Goal: Task Accomplishment & Management: Manage account settings

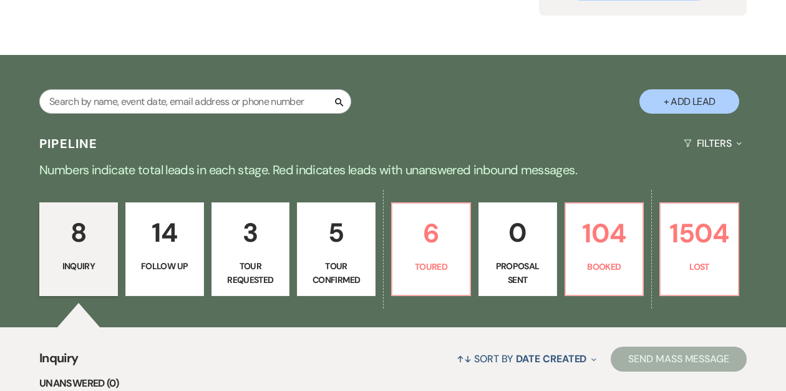
scroll to position [175, 0]
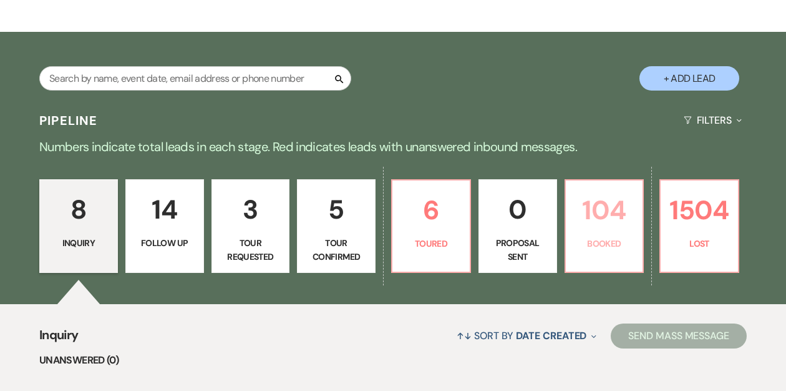
click at [601, 227] on p "104" at bounding box center [604, 210] width 62 height 42
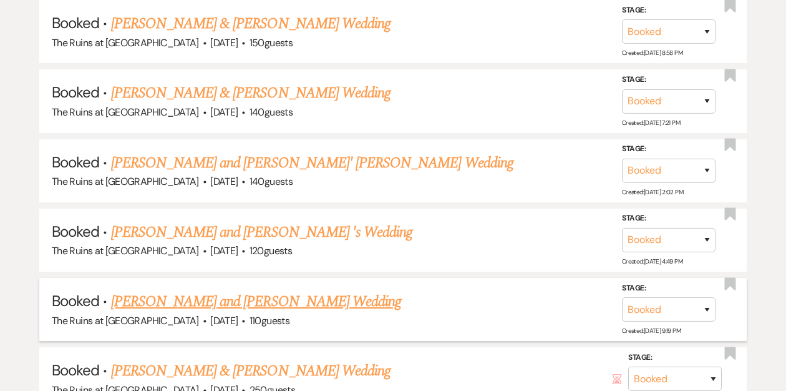
scroll to position [2474, 0]
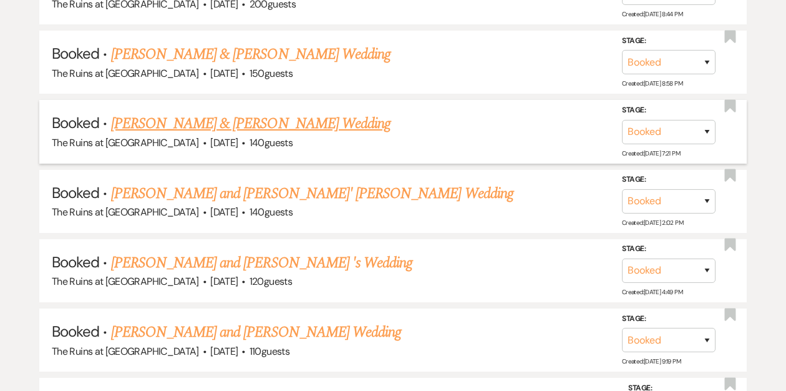
click at [328, 112] on link "[PERSON_NAME] & [PERSON_NAME] Wedding" at bounding box center [251, 123] width 280 height 22
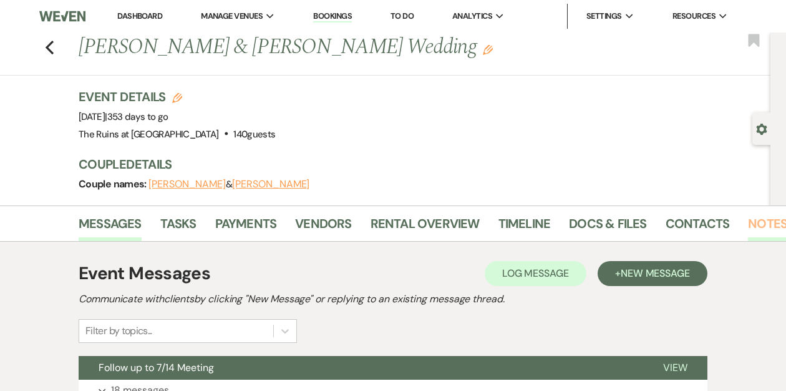
click at [751, 222] on link "Notes" at bounding box center [767, 226] width 39 height 27
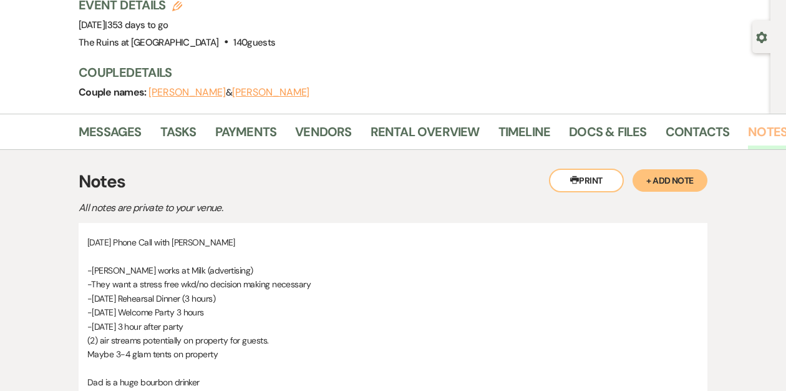
scroll to position [112, 0]
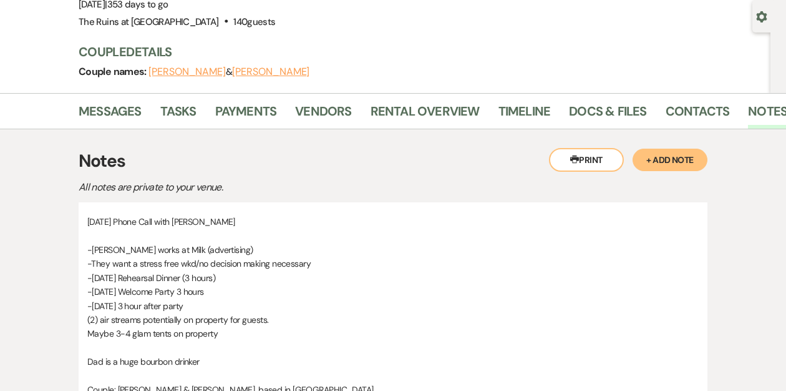
click at [659, 162] on button "+ Add Note" at bounding box center [670, 159] width 75 height 22
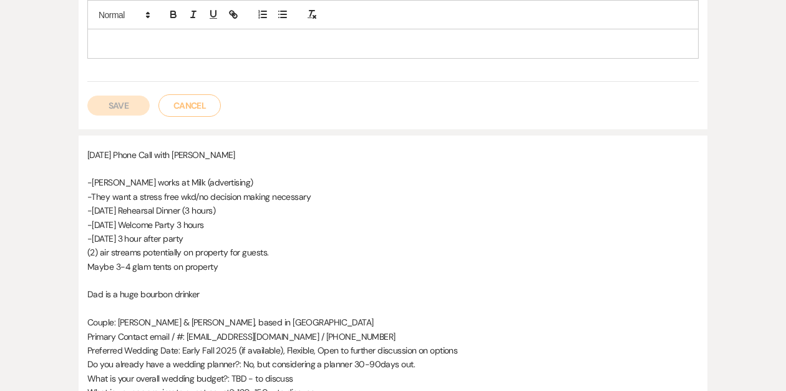
scroll to position [275, 0]
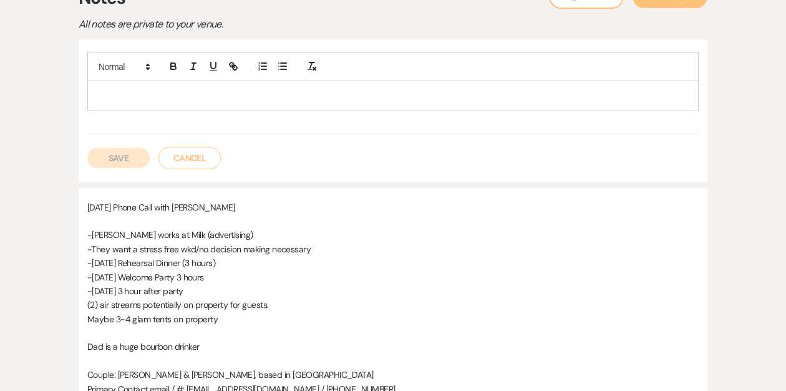
click at [155, 97] on p at bounding box center [392, 96] width 591 height 14
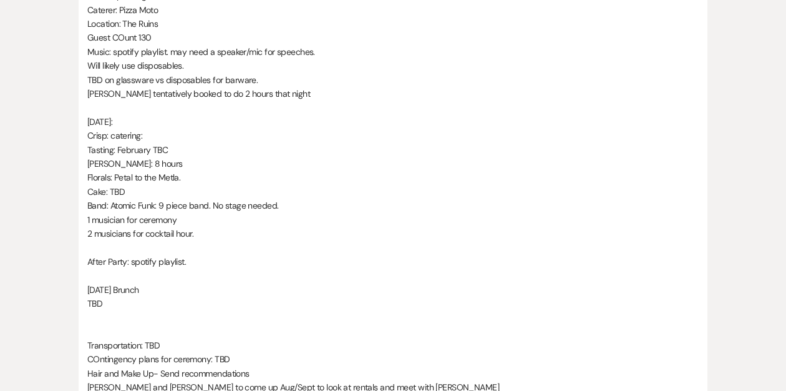
scroll to position [1685, 0]
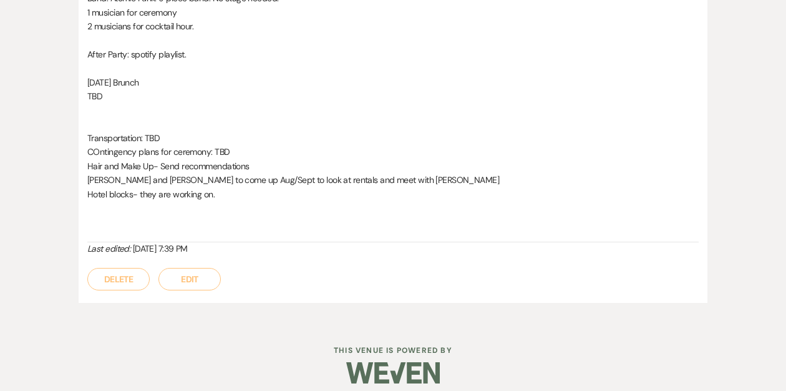
click at [184, 276] on button "Edit" at bounding box center [189, 279] width 62 height 22
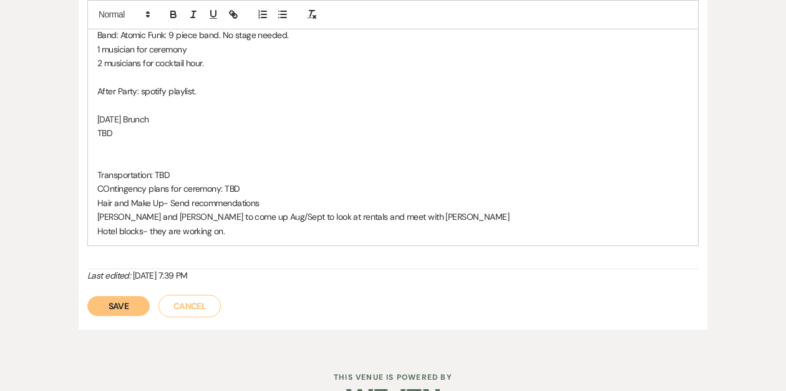
click at [230, 232] on p "Hotel blocks- they are working on." at bounding box center [392, 231] width 591 height 14
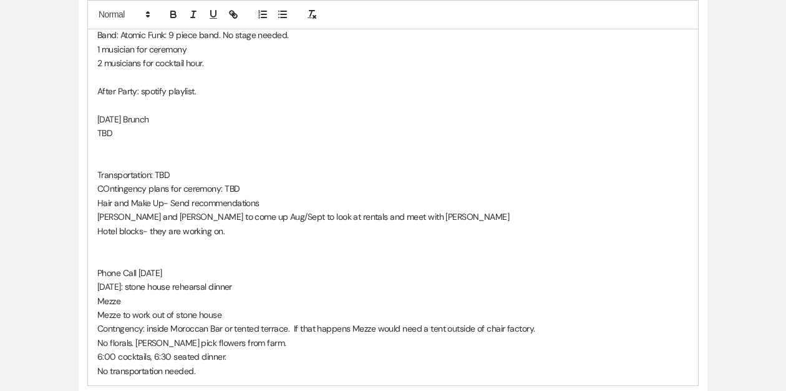
click at [238, 351] on p "6:00 cocktails, 6:30 seated dinner." at bounding box center [392, 356] width 591 height 14
click at [213, 366] on p "No transportation needed." at bounding box center [392, 371] width 591 height 14
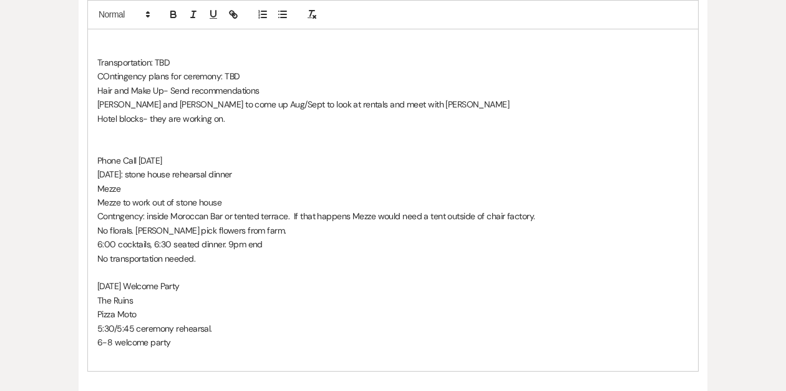
scroll to position [1799, 0]
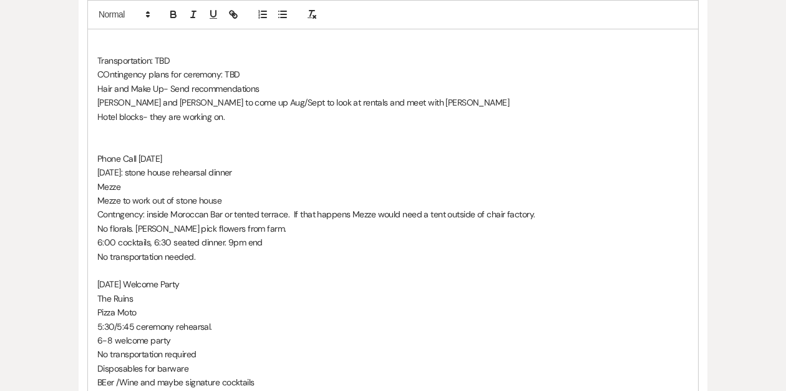
click at [203, 254] on p "No transportation needed." at bounding box center [392, 257] width 591 height 14
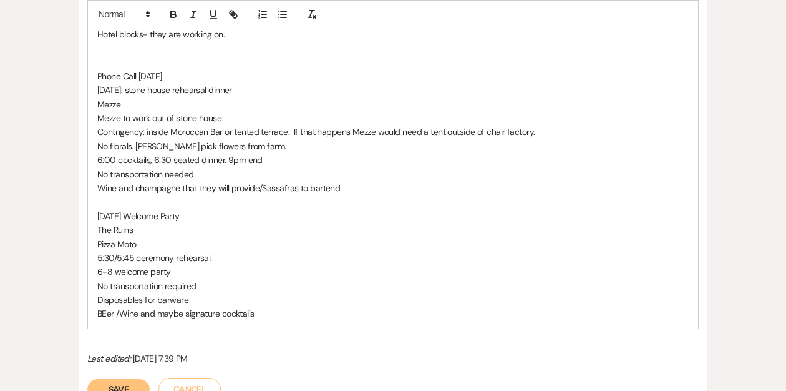
scroll to position [1885, 0]
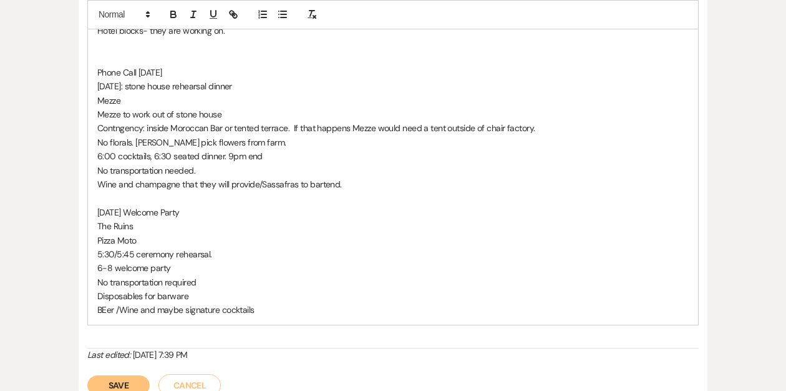
click at [268, 308] on p "BEer /Wine and maybe signature cocktails" at bounding box center [392, 310] width 591 height 14
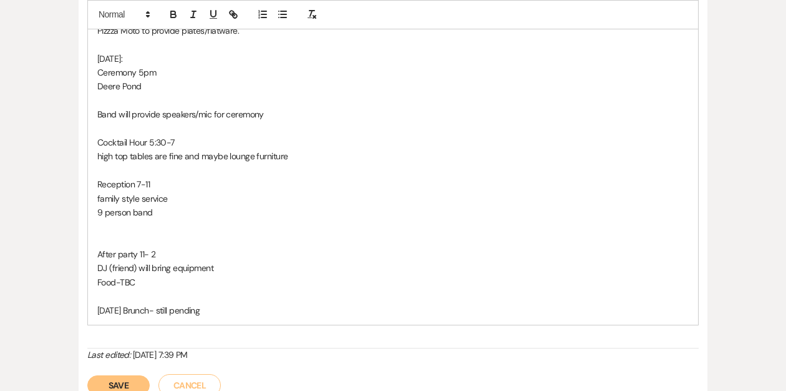
scroll to position [2296, 0]
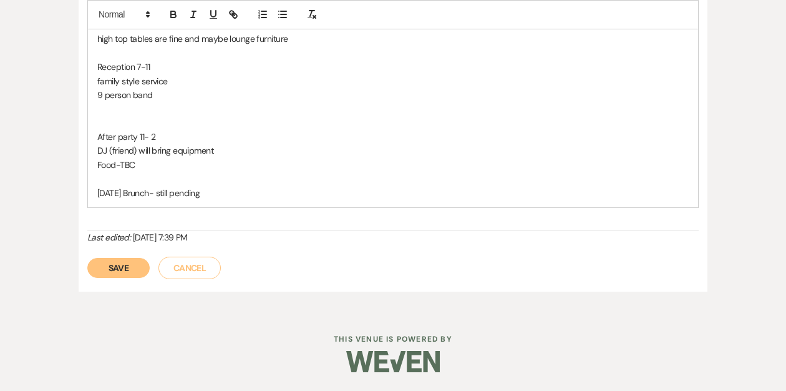
click at [117, 273] on button "Save" at bounding box center [118, 268] width 62 height 20
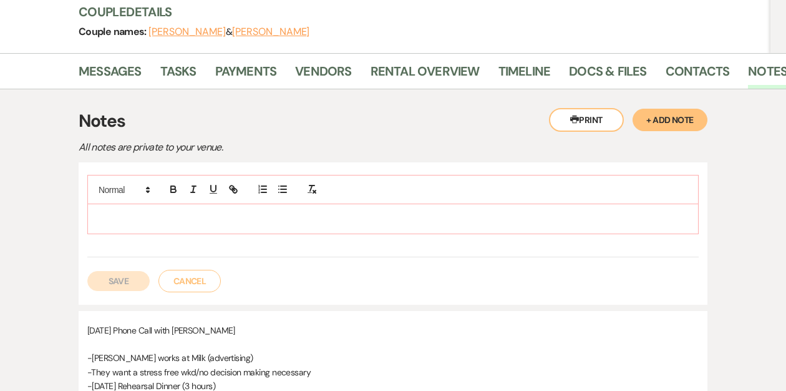
scroll to position [0, 0]
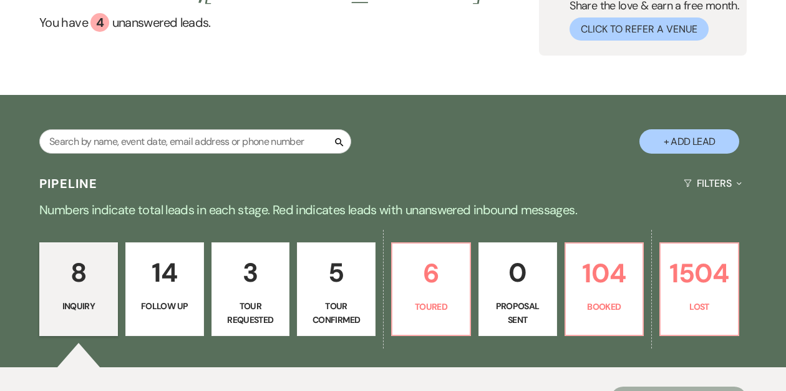
scroll to position [200, 0]
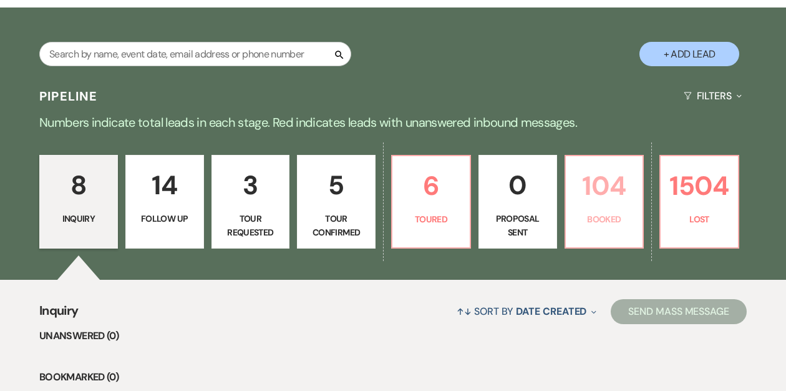
click at [606, 202] on p "104" at bounding box center [604, 186] width 62 height 42
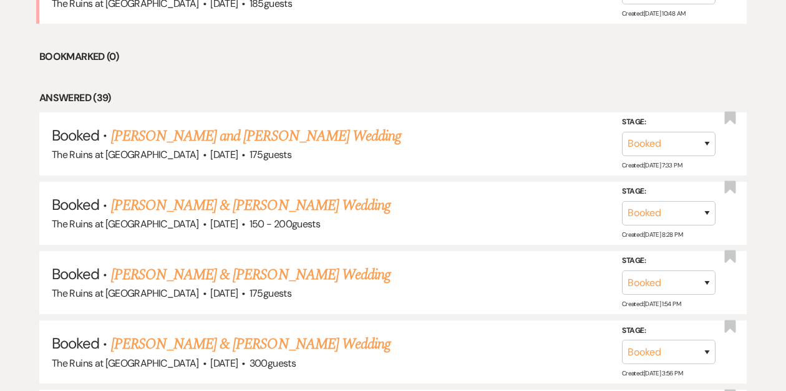
scroll to position [760, 0]
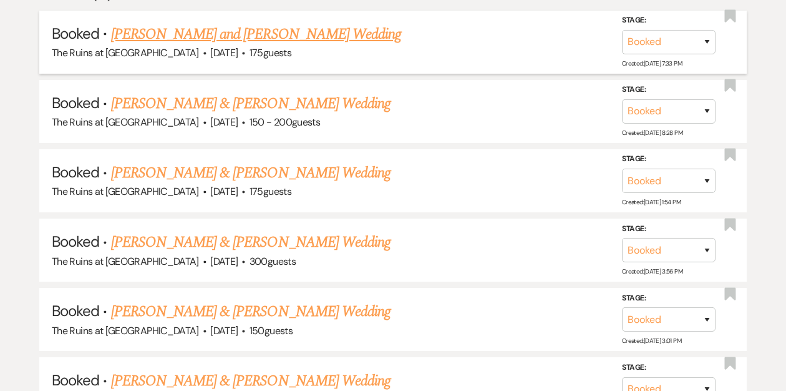
click at [220, 36] on link "[PERSON_NAME] and [PERSON_NAME] Wedding" at bounding box center [256, 34] width 291 height 22
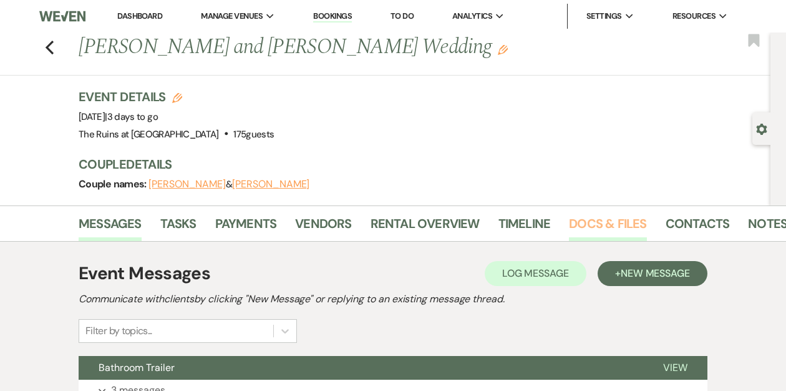
click at [584, 221] on link "Docs & Files" at bounding box center [607, 226] width 77 height 27
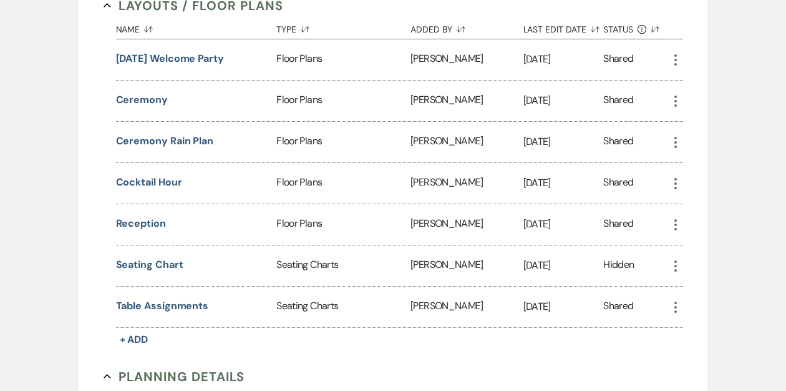
scroll to position [1205, 0]
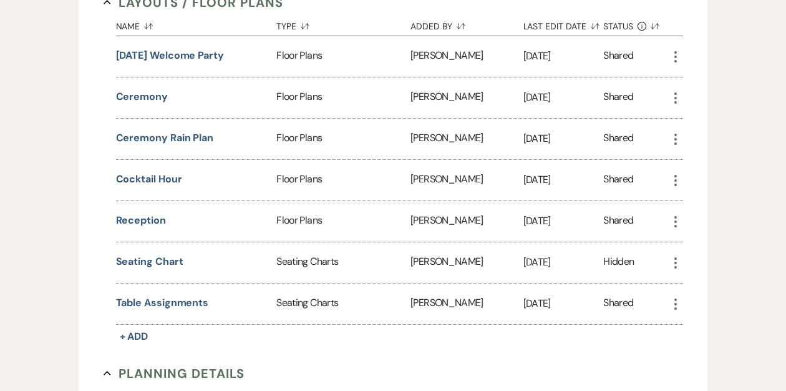
click at [676, 214] on icon "More" at bounding box center [675, 221] width 15 height 15
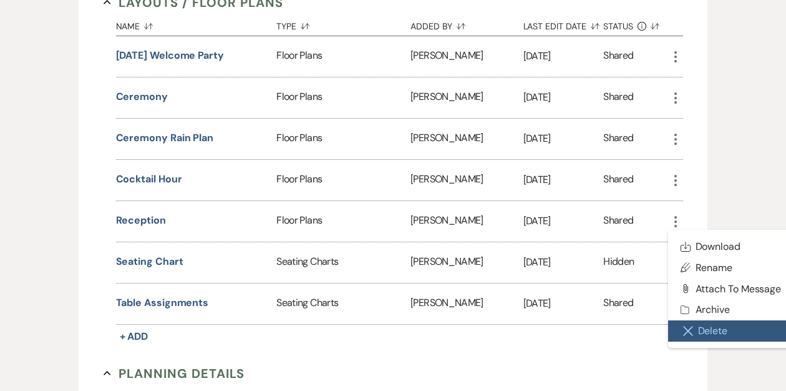
click at [706, 321] on button "Close Delete X Delete" at bounding box center [731, 330] width 126 height 21
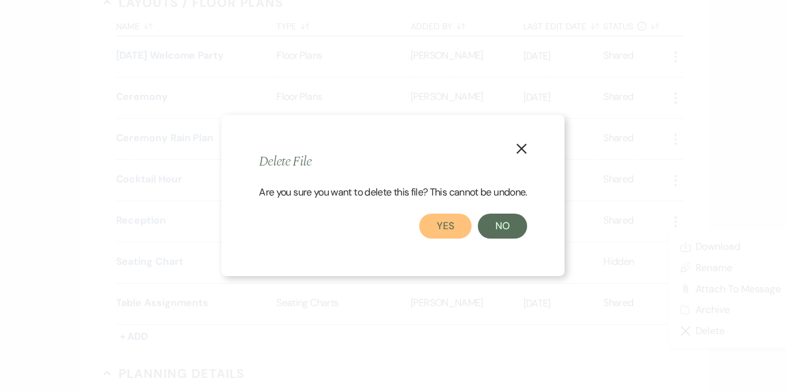
click at [459, 221] on button "Yes" at bounding box center [445, 225] width 52 height 25
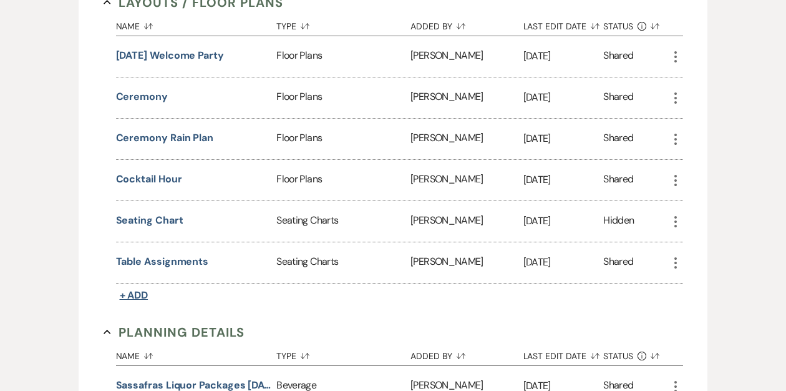
click at [134, 288] on span "+ Add" at bounding box center [134, 294] width 29 height 13
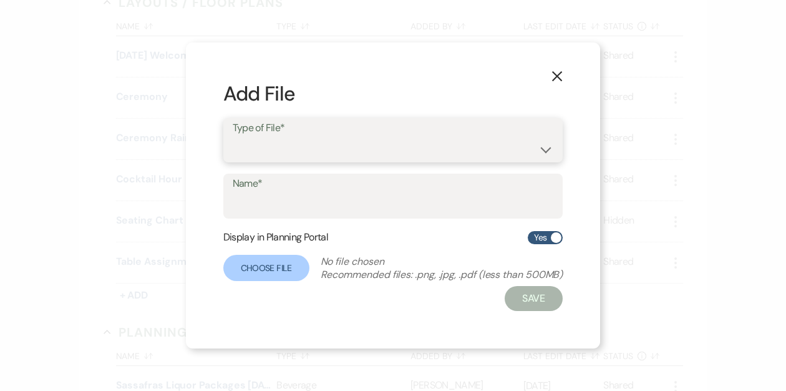
click at [289, 149] on select "Event Maps Floor Plans Rain Plan Seating Charts Venue Layout" at bounding box center [393, 149] width 321 height 24
select select "24"
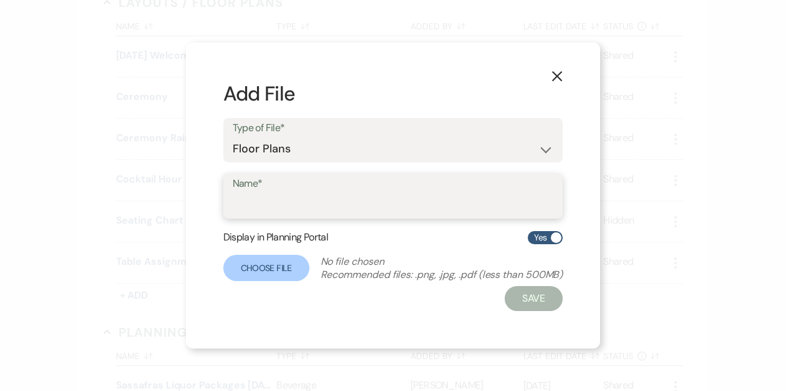
click at [288, 203] on input "Name*" at bounding box center [393, 205] width 321 height 24
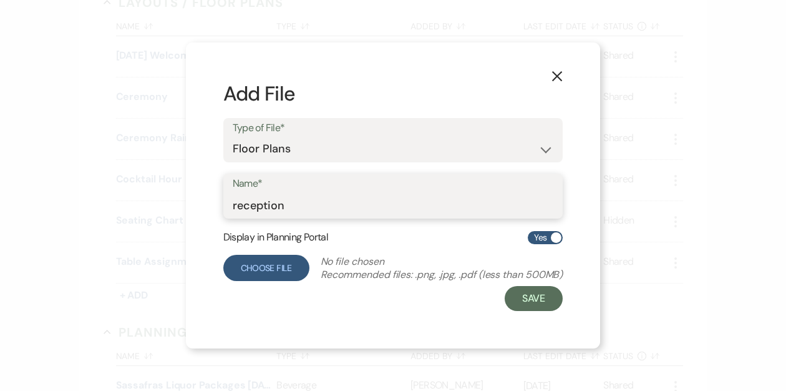
type input "reception"
click at [256, 266] on label "Choose File" at bounding box center [266, 268] width 86 height 26
click at [0, 0] on input "Choose File" at bounding box center [0, 0] width 0 height 0
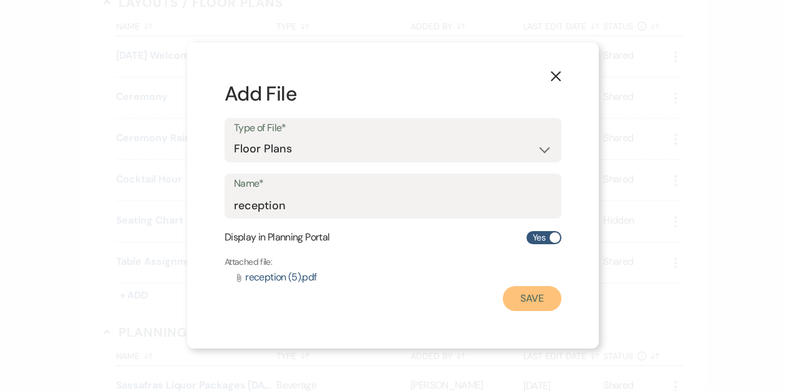
click at [538, 297] on button "Save" at bounding box center [532, 298] width 59 height 25
